Goal: Task Accomplishment & Management: Use online tool/utility

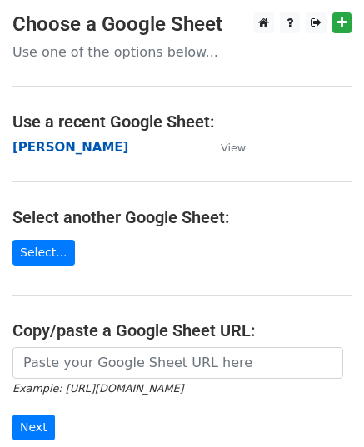
click at [40, 154] on strong "[PERSON_NAME]" at bounding box center [70, 147] width 116 height 15
click at [68, 156] on td "[PERSON_NAME]" at bounding box center [108, 147] width 192 height 19
click at [68, 152] on strong "[PERSON_NAME]" at bounding box center [70, 147] width 116 height 15
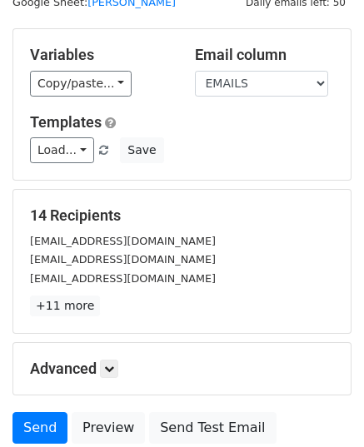
scroll to position [83, 0]
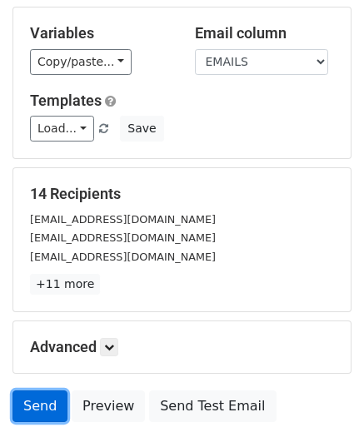
drag, startPoint x: 42, startPoint y: 405, endPoint x: 47, endPoint y: 416, distance: 13.0
click at [42, 405] on link "Send" at bounding box center [39, 407] width 55 height 32
